Goal: Communication & Community: Answer question/provide support

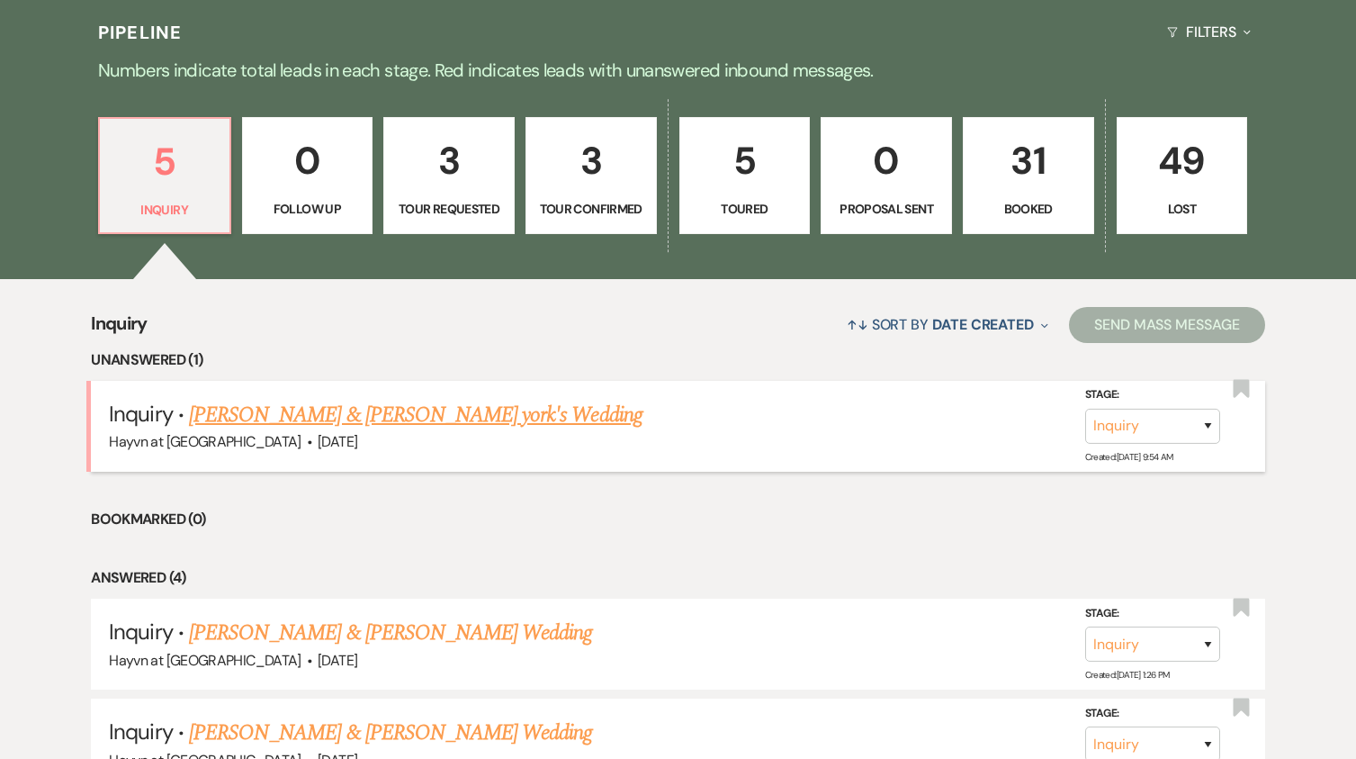
scroll to position [990, 0]
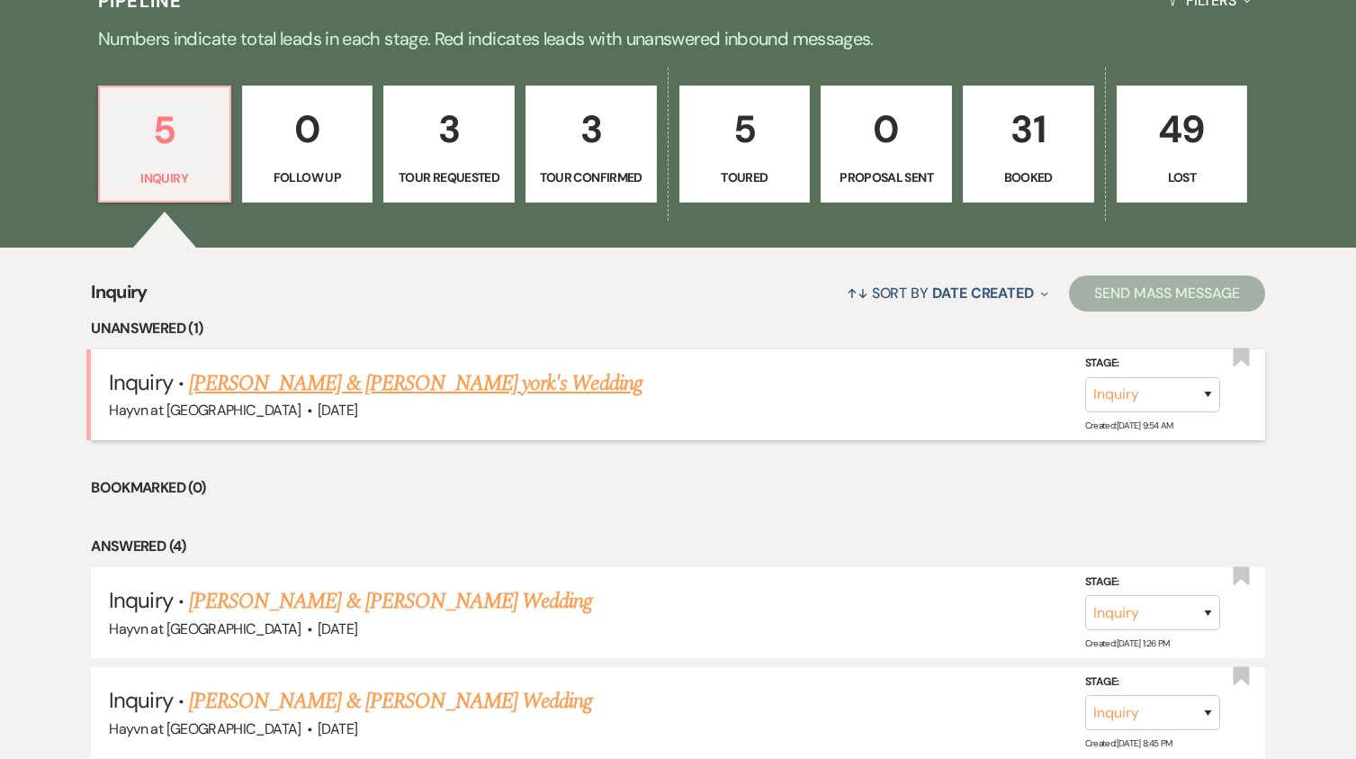
click at [413, 380] on link "[PERSON_NAME] & [PERSON_NAME] york's Wedding" at bounding box center [416, 383] width 454 height 32
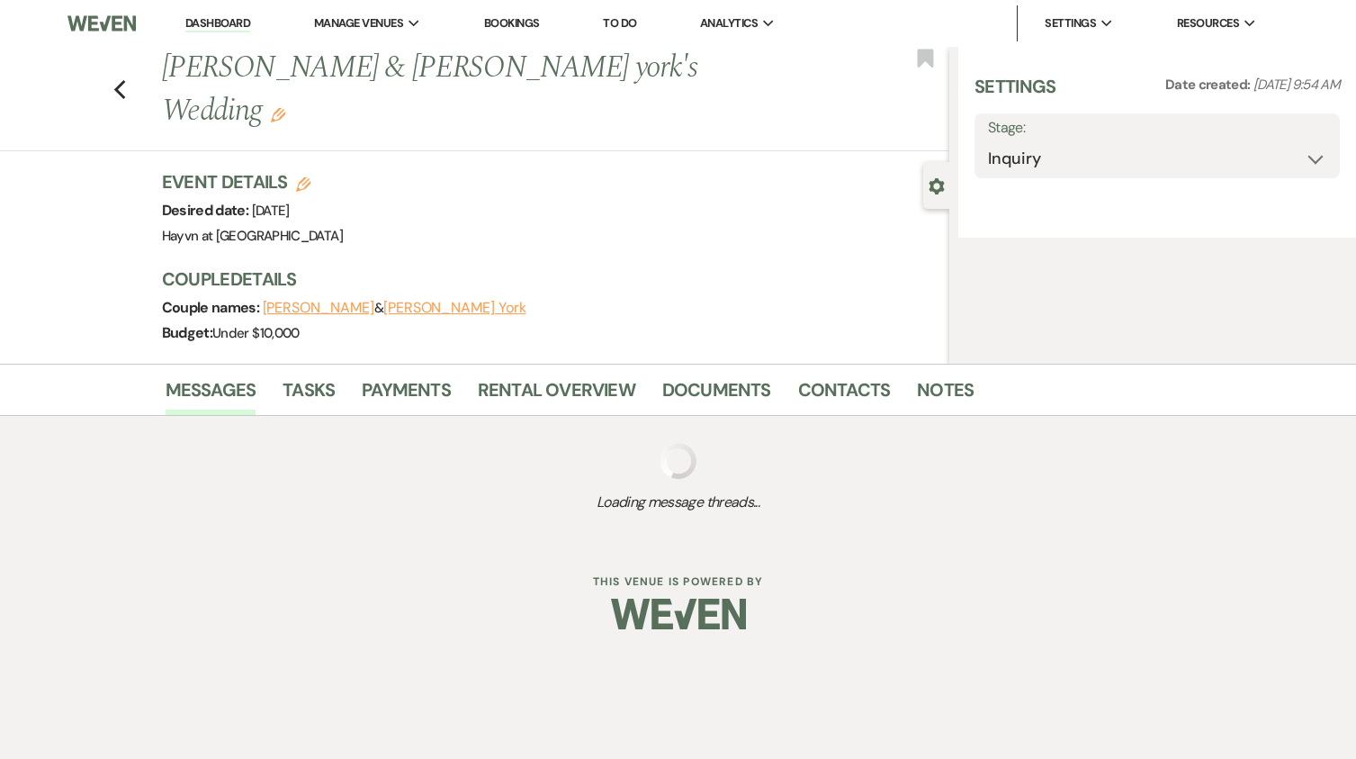
select select "5"
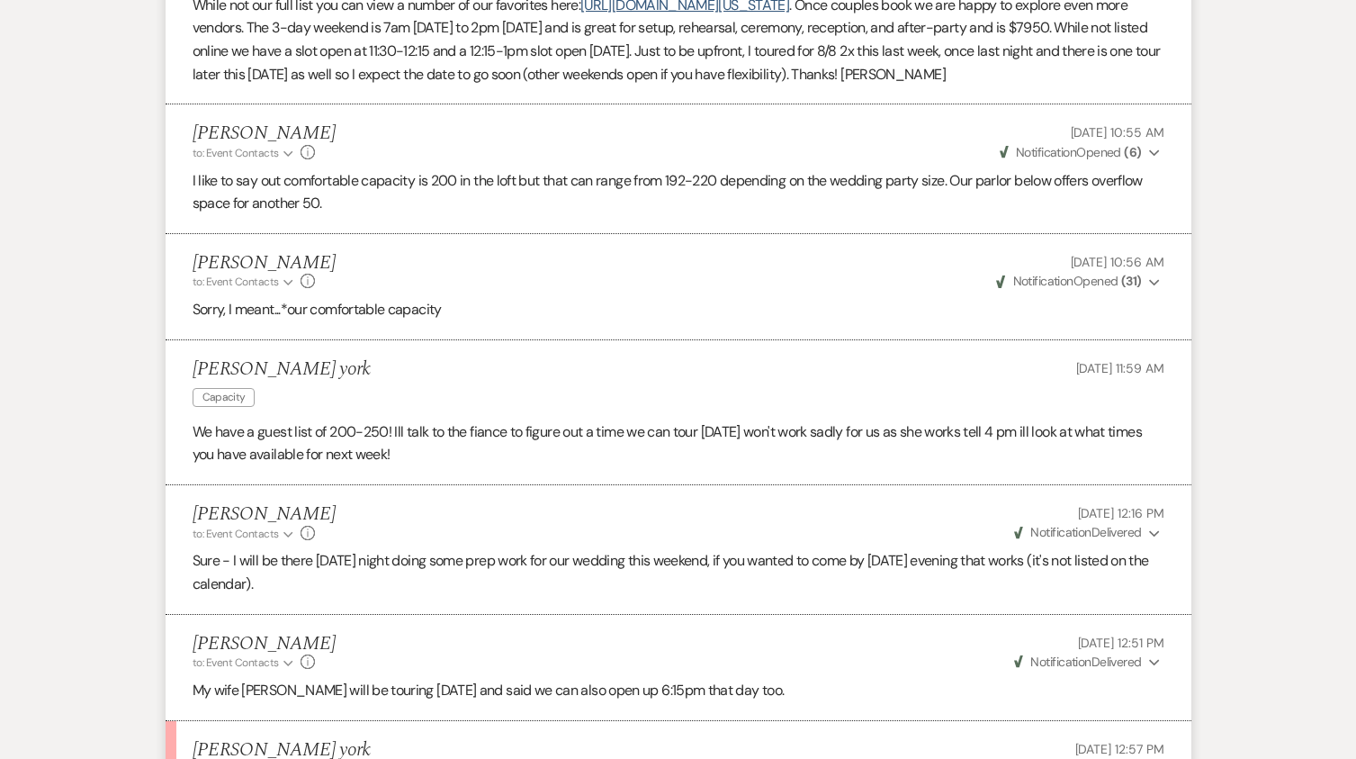
scroll to position [2416, 0]
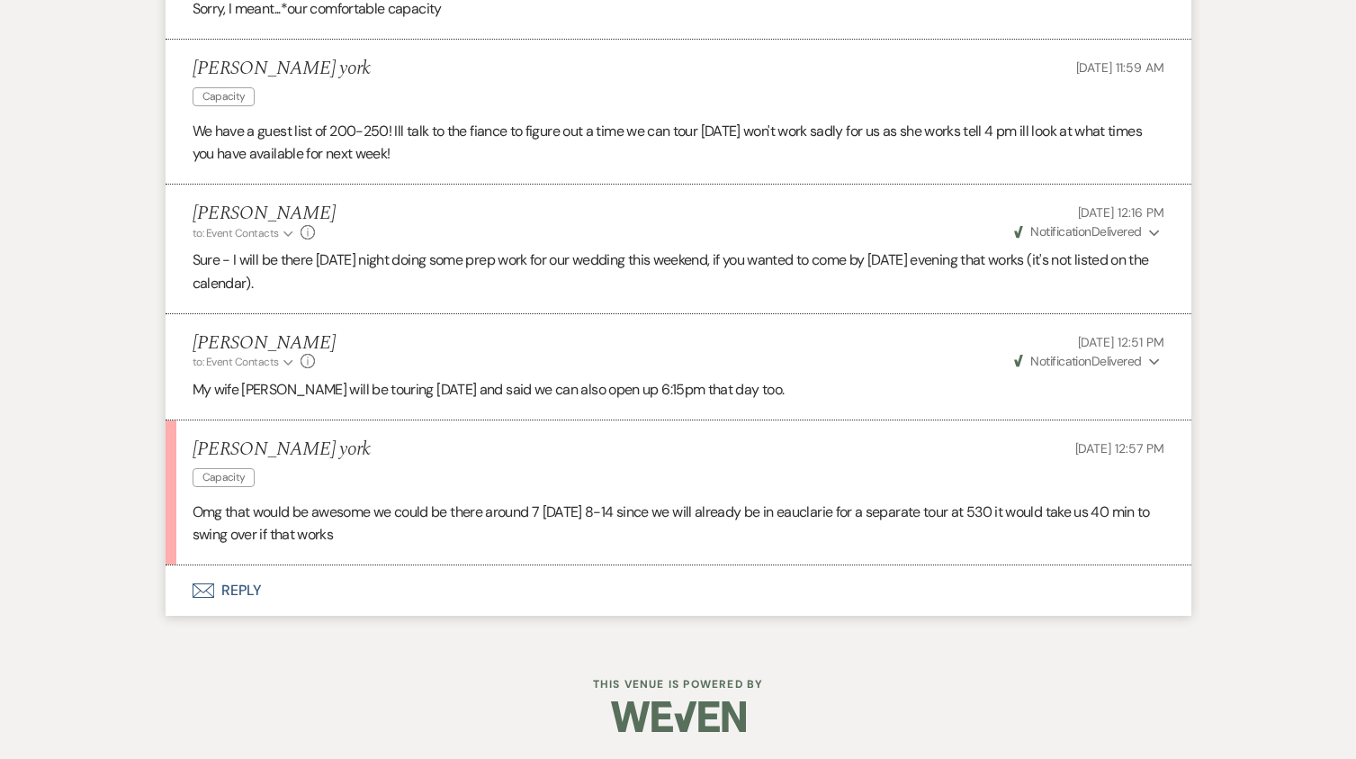
click at [241, 585] on button "Envelope Reply" at bounding box center [679, 590] width 1026 height 50
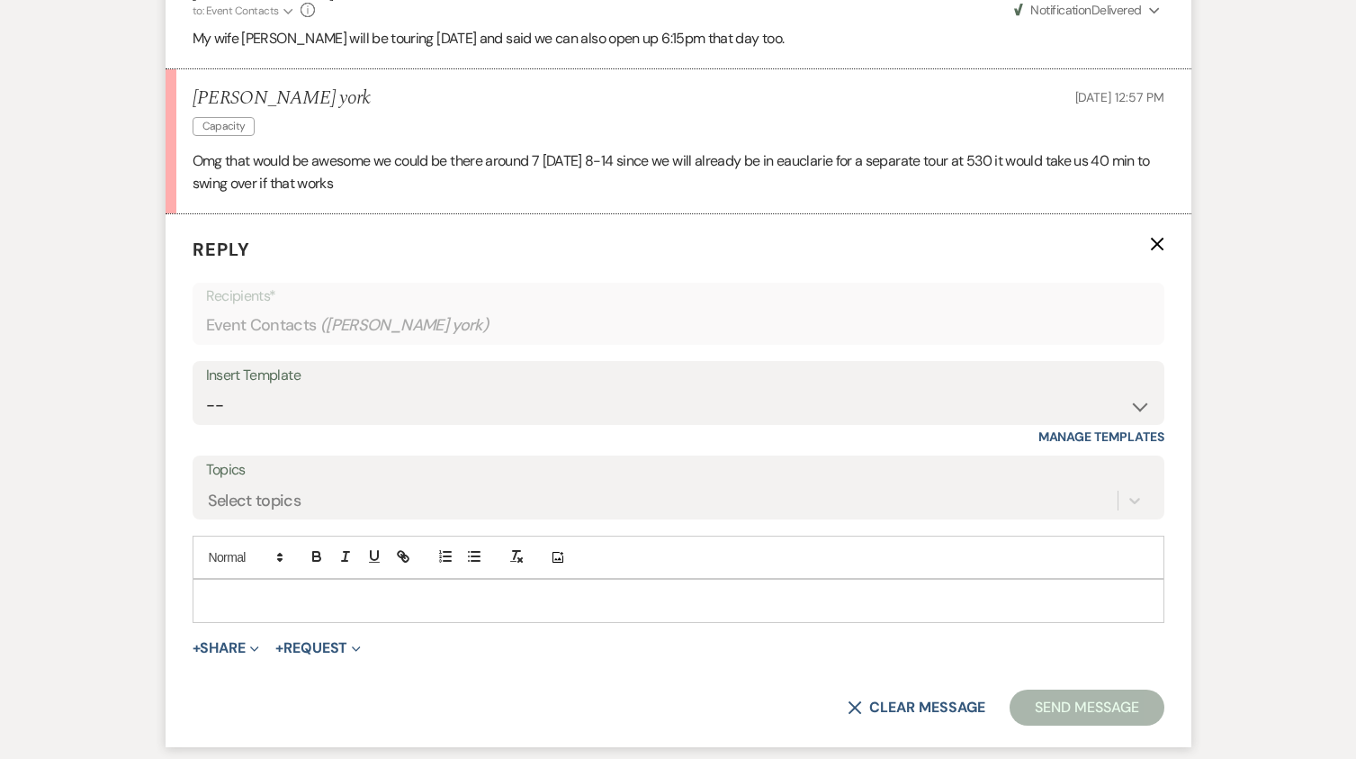
scroll to position [2760, 0]
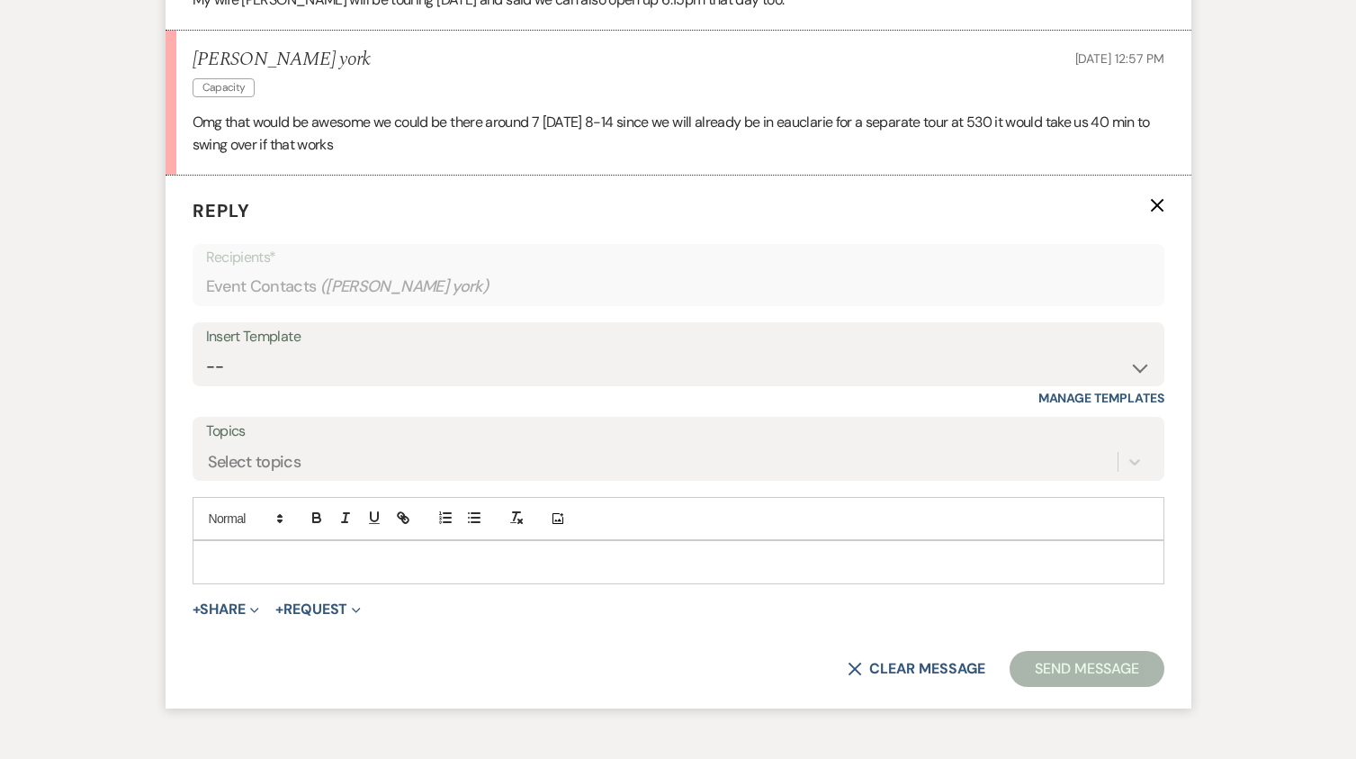
click at [264, 571] on p at bounding box center [678, 562] width 943 height 20
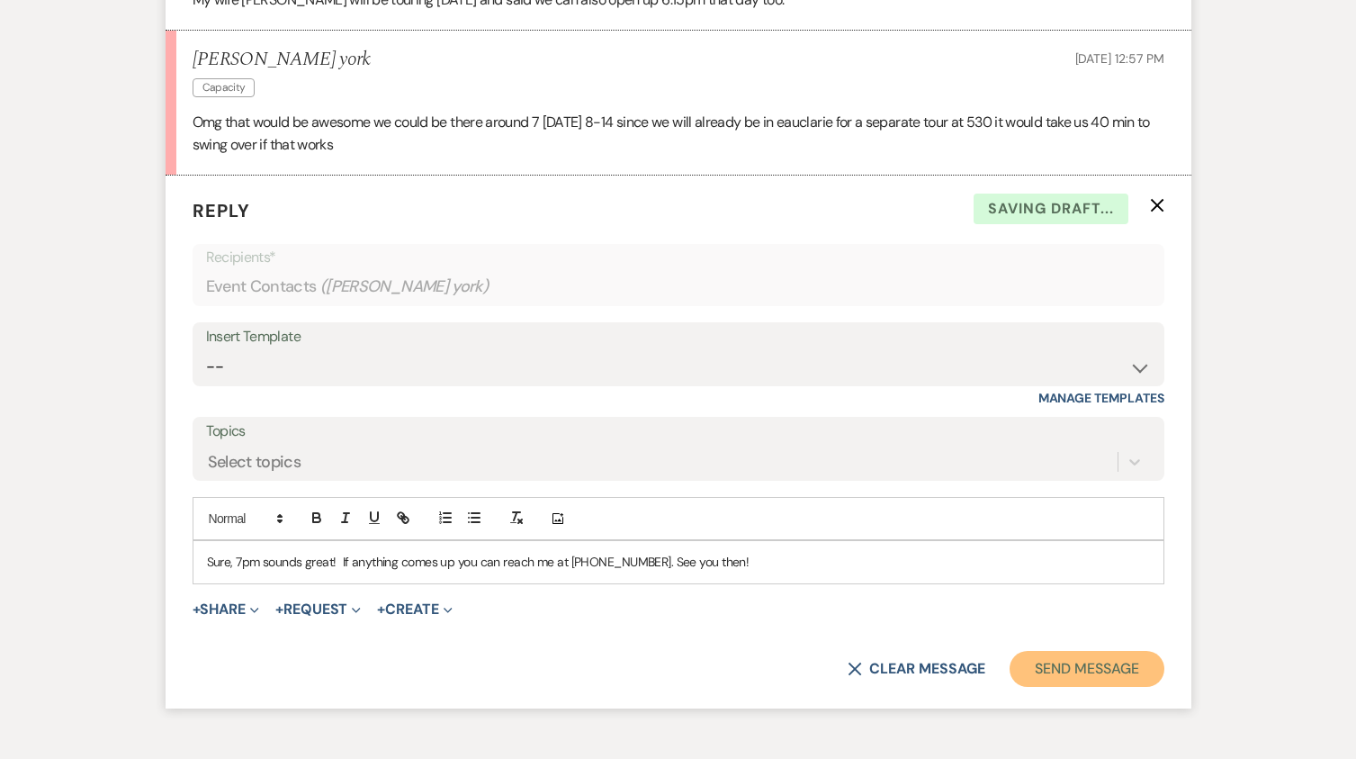
click at [1067, 687] on button "Send Message" at bounding box center [1087, 669] width 154 height 36
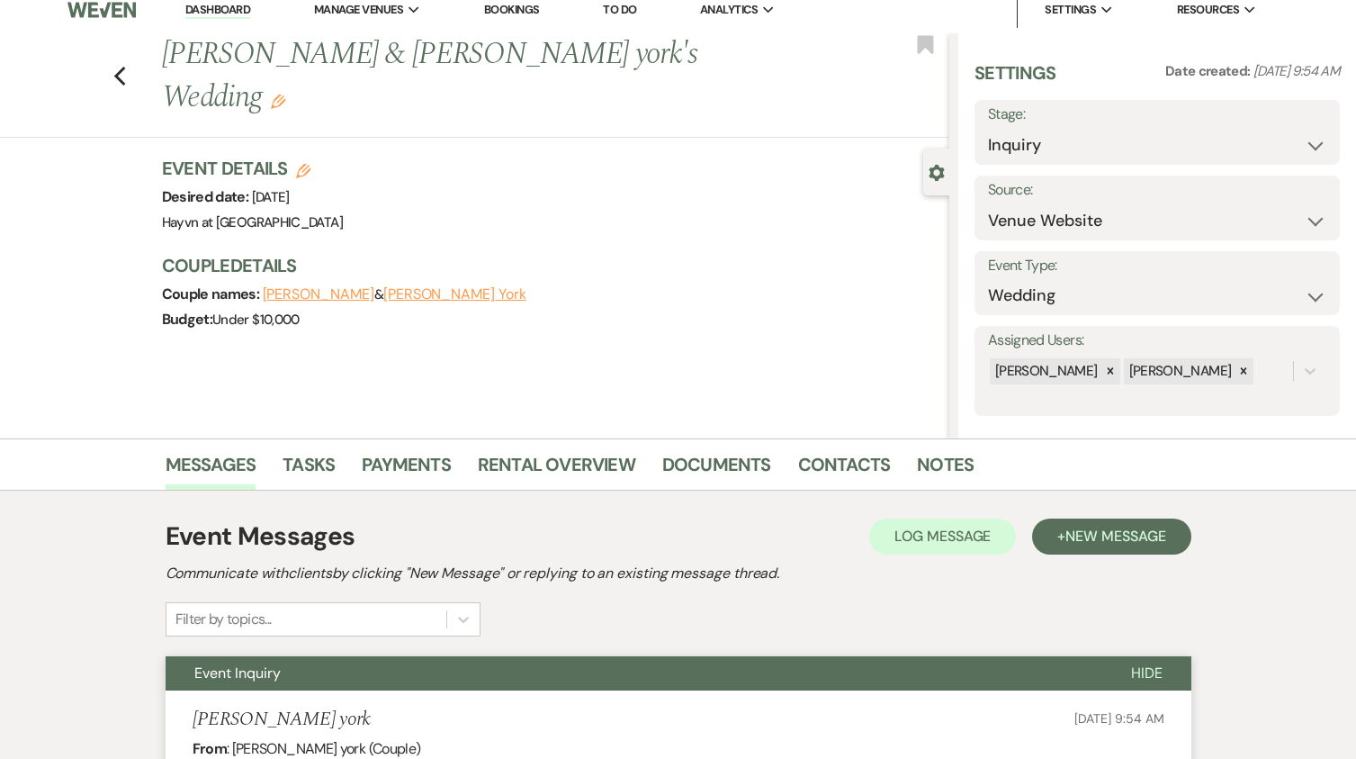
scroll to position [0, 0]
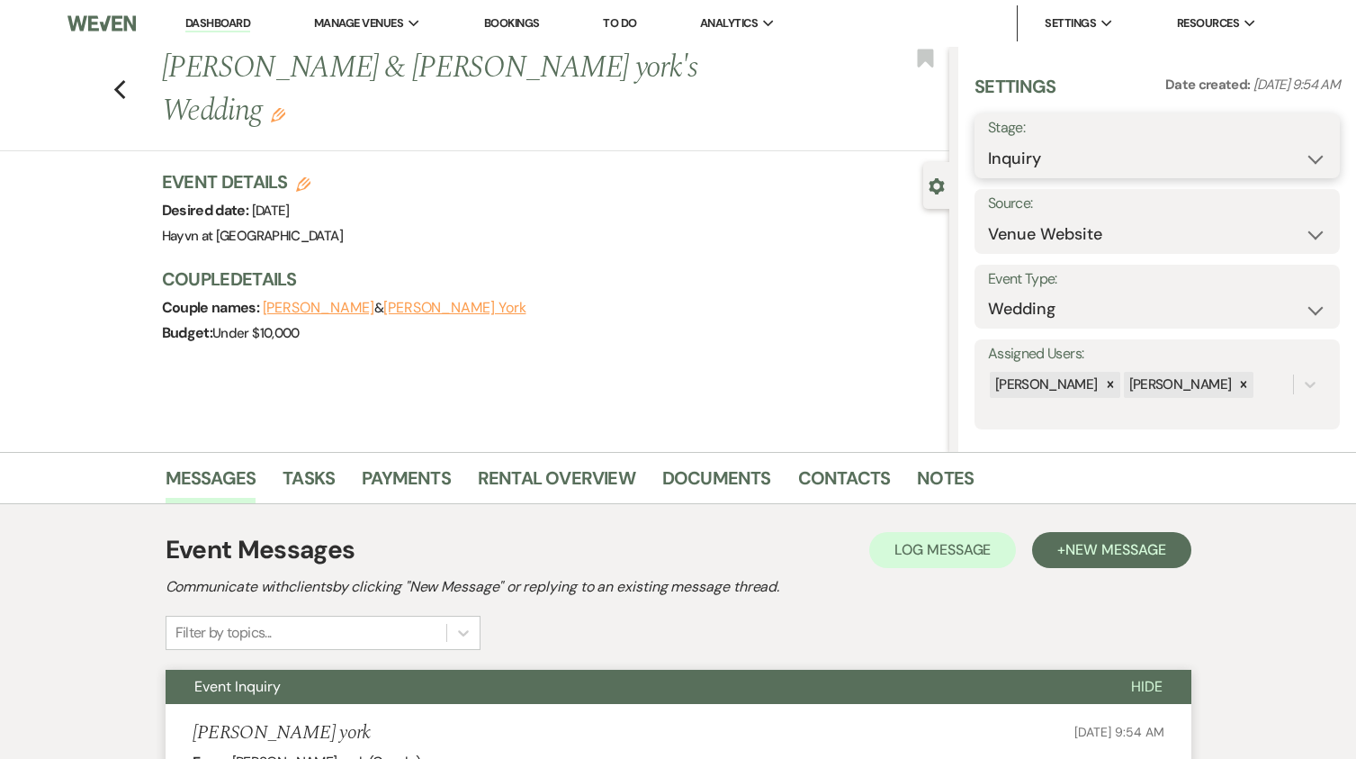
click at [1217, 162] on select "Inquiry Follow Up Tour Requested Tour Confirmed Toured Proposal Sent Booked Lost" at bounding box center [1157, 158] width 338 height 35
select select "4"
click at [988, 141] on select "Inquiry Follow Up Tour Requested Tour Confirmed Toured Proposal Sent Booked Lost" at bounding box center [1157, 158] width 338 height 35
click at [1286, 144] on button "Save" at bounding box center [1302, 146] width 76 height 36
click at [205, 23] on link "Dashboard" at bounding box center [217, 23] width 65 height 17
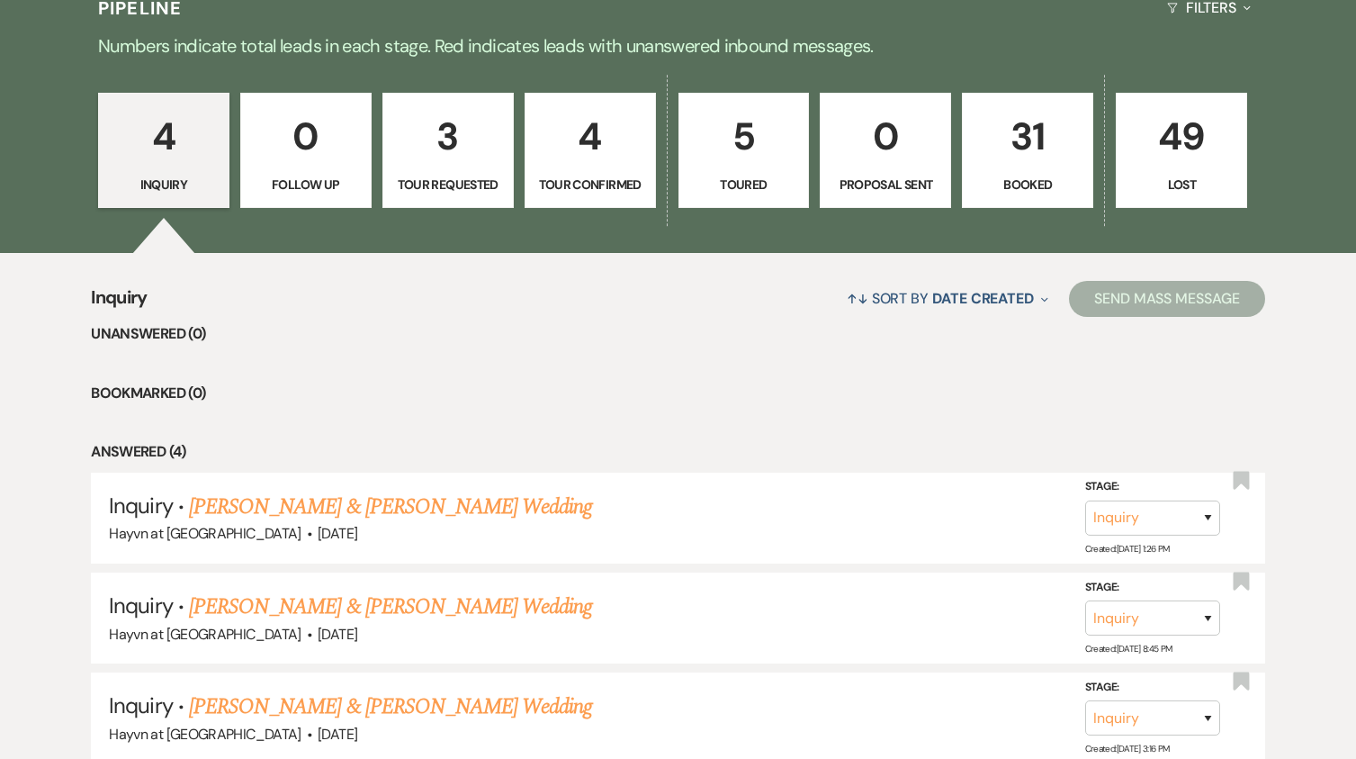
scroll to position [720, 0]
